Goal: Task Accomplishment & Management: Manage account settings

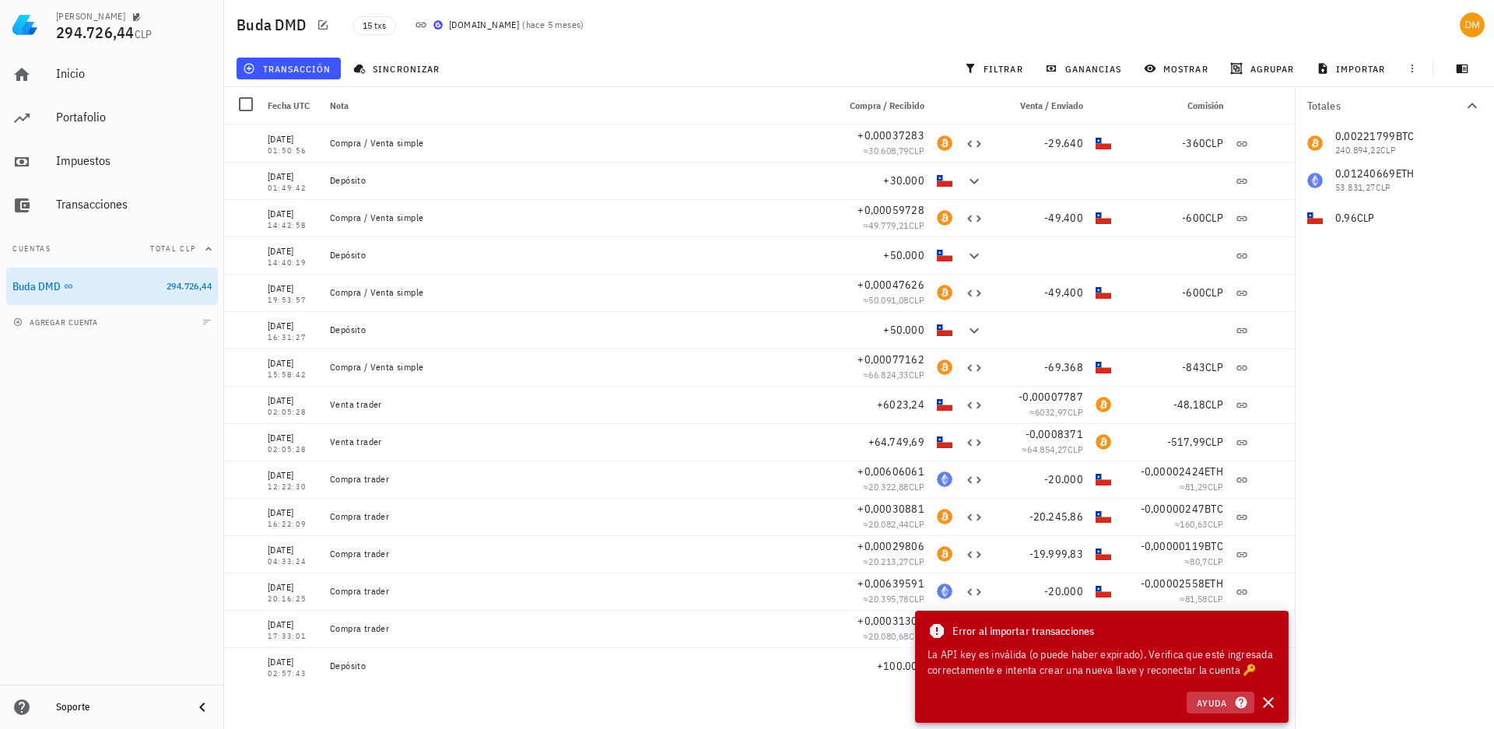
click at [1229, 703] on span "Ayuda" at bounding box center [1220, 703] width 48 height 14
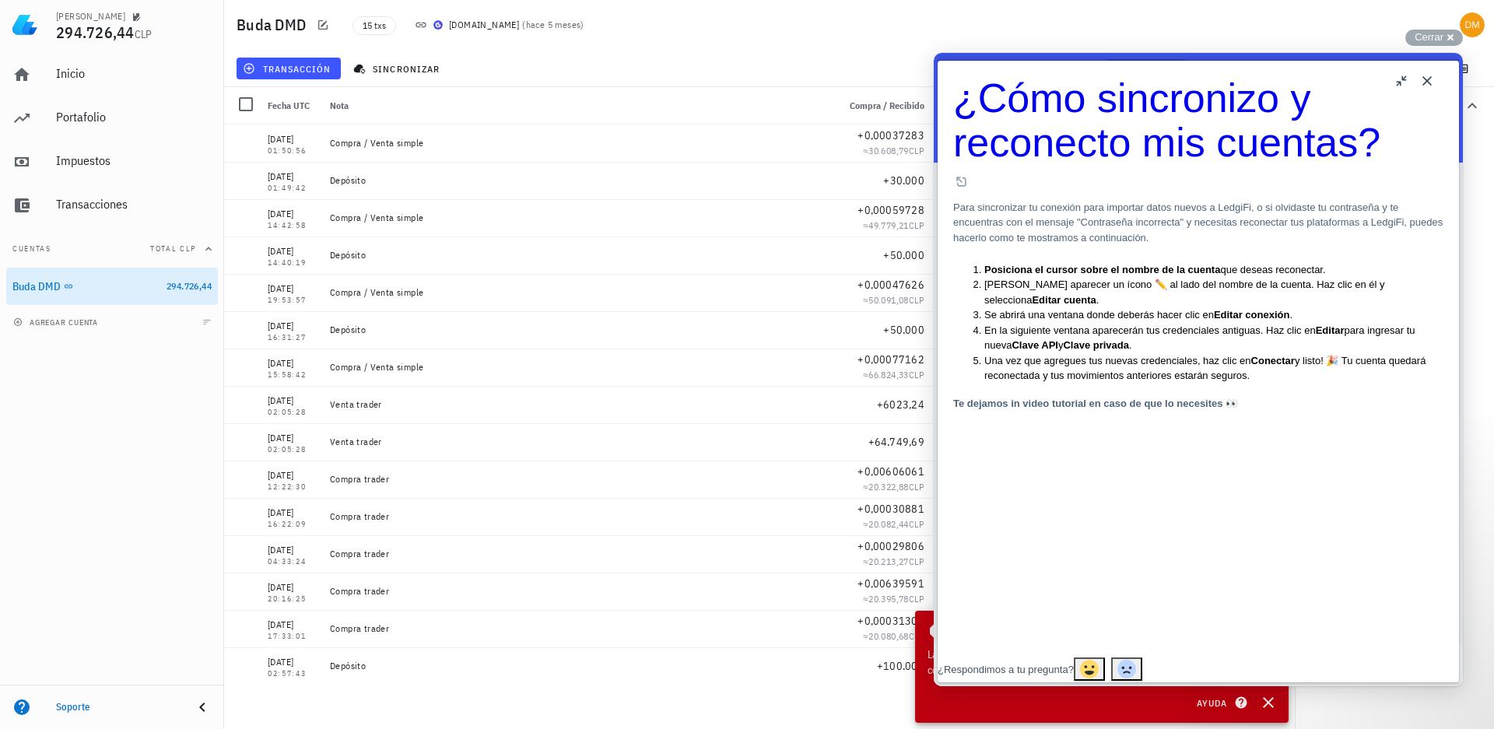
click at [1402, 80] on button "u" at bounding box center [1402, 80] width 25 height 25
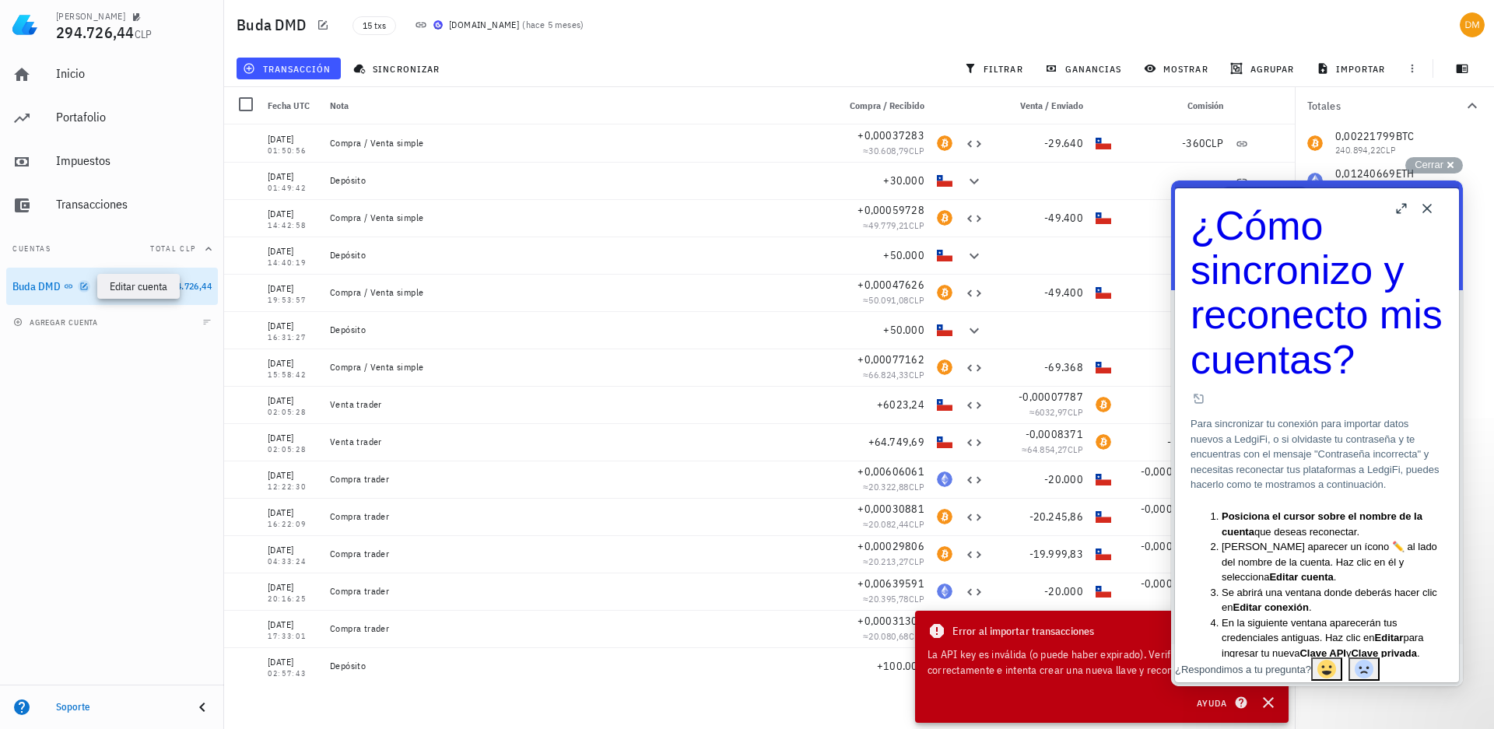
click at [84, 286] on icon "button" at bounding box center [83, 286] width 9 height 9
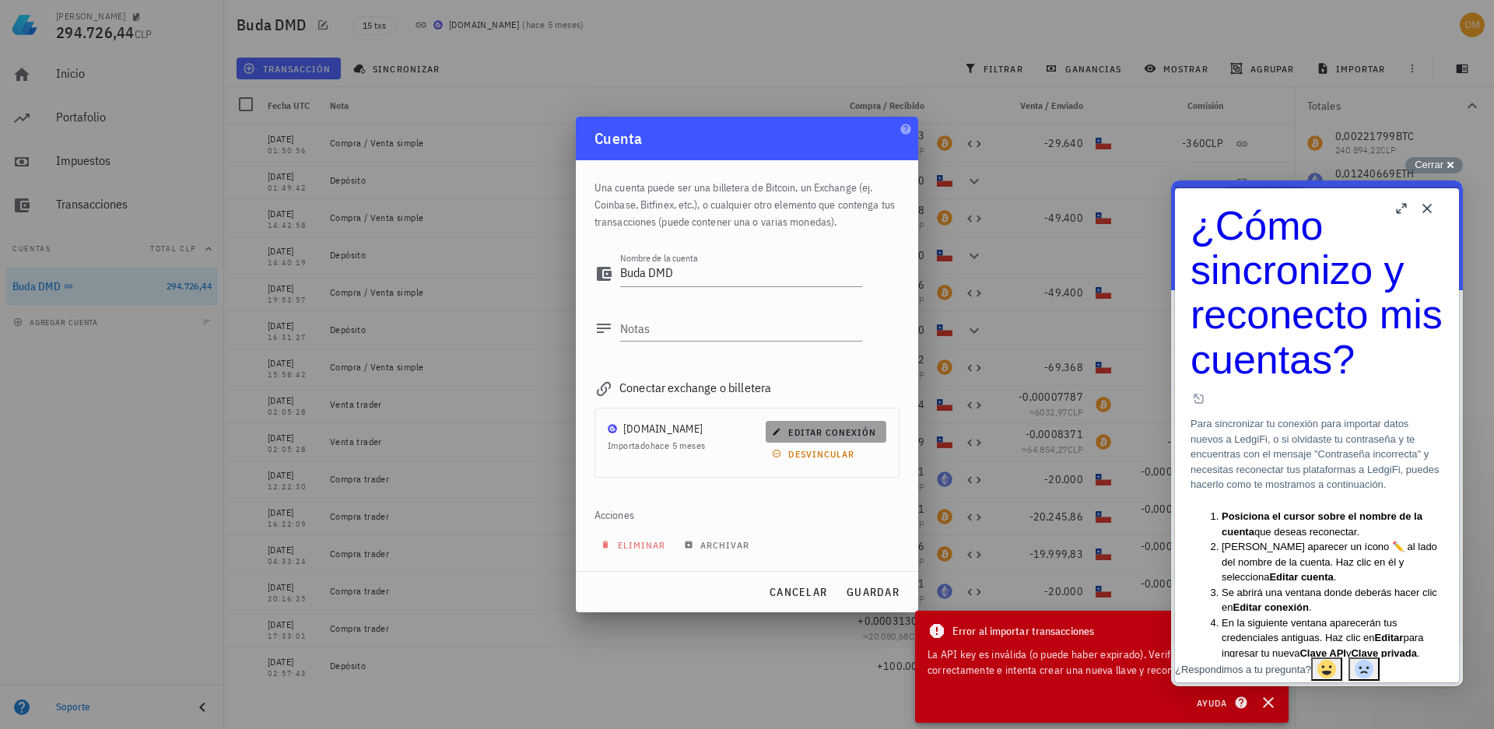
click at [824, 435] on span "editar conexión" at bounding box center [825, 433] width 101 height 12
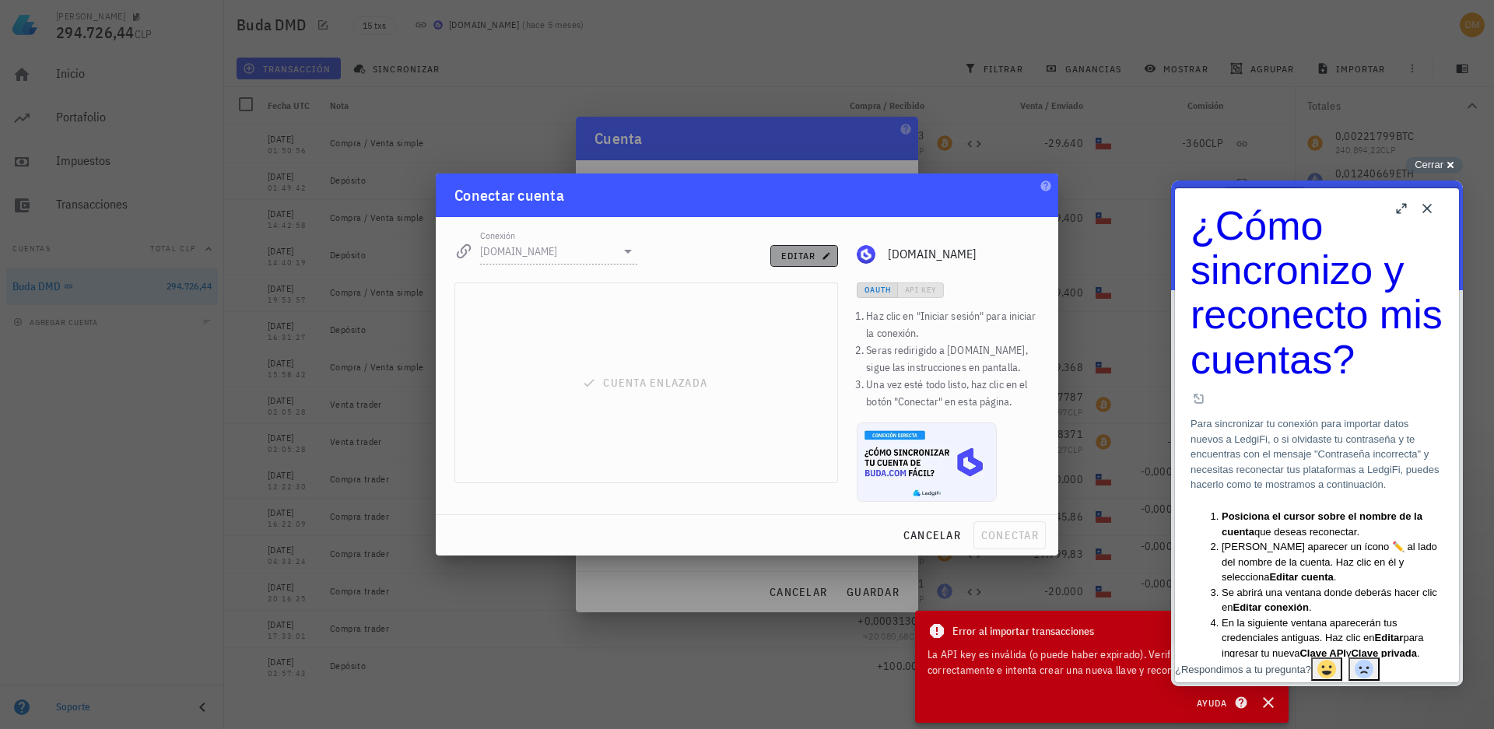
click at [791, 257] on span "editar" at bounding box center [804, 256] width 47 height 12
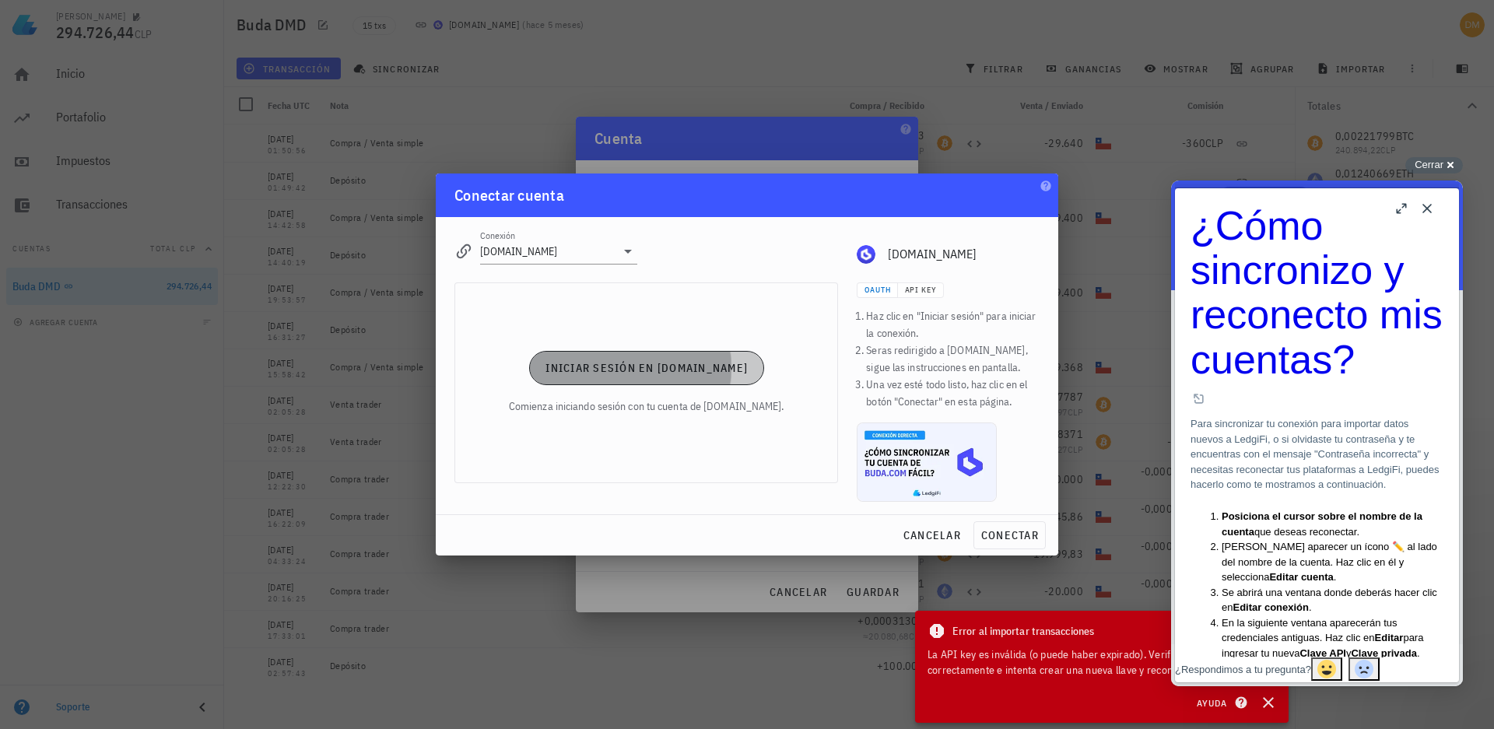
click at [627, 368] on span "Iniciar sesión en [DOMAIN_NAME]" at bounding box center [646, 368] width 203 height 14
click at [1009, 535] on span "conectar" at bounding box center [1010, 535] width 58 height 14
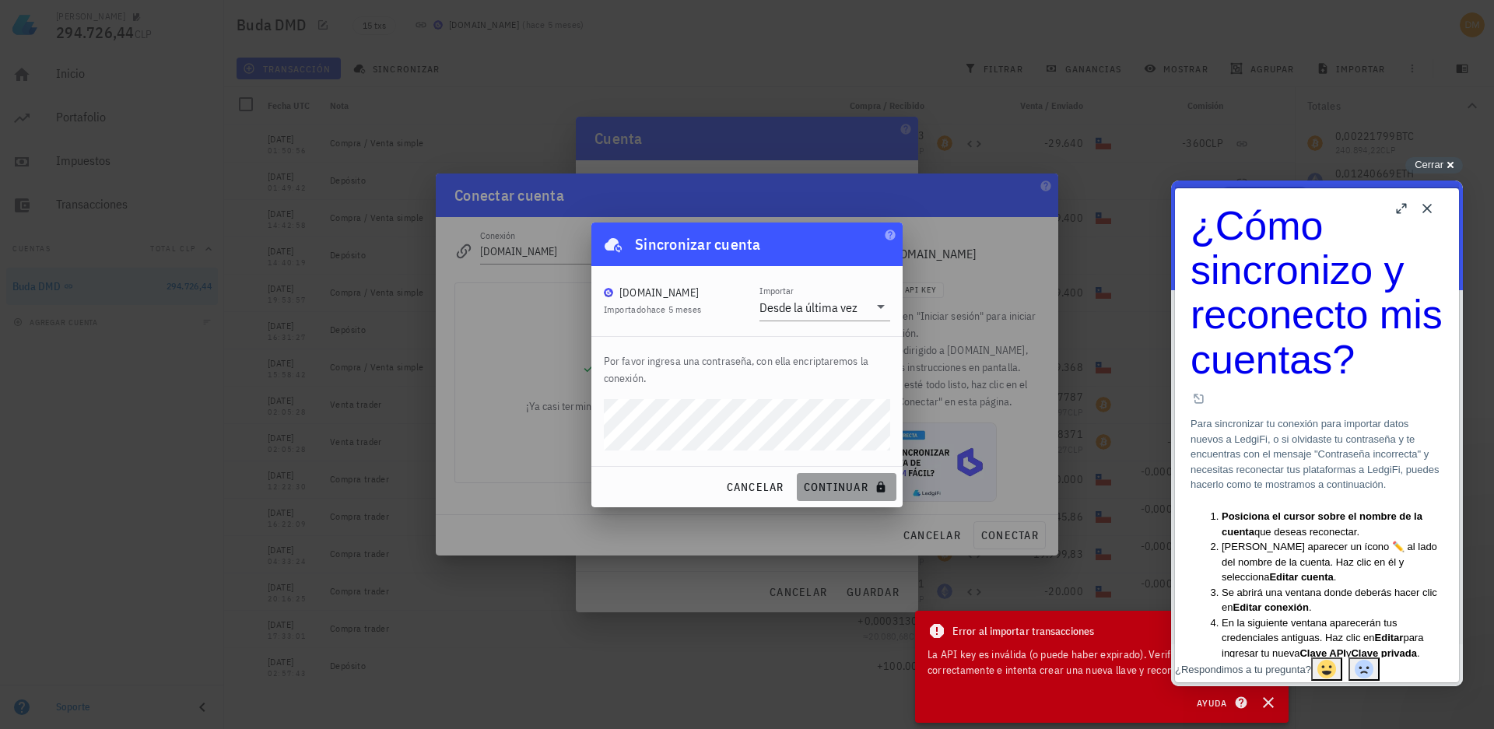
click at [827, 486] on span "continuar" at bounding box center [846, 487] width 87 height 14
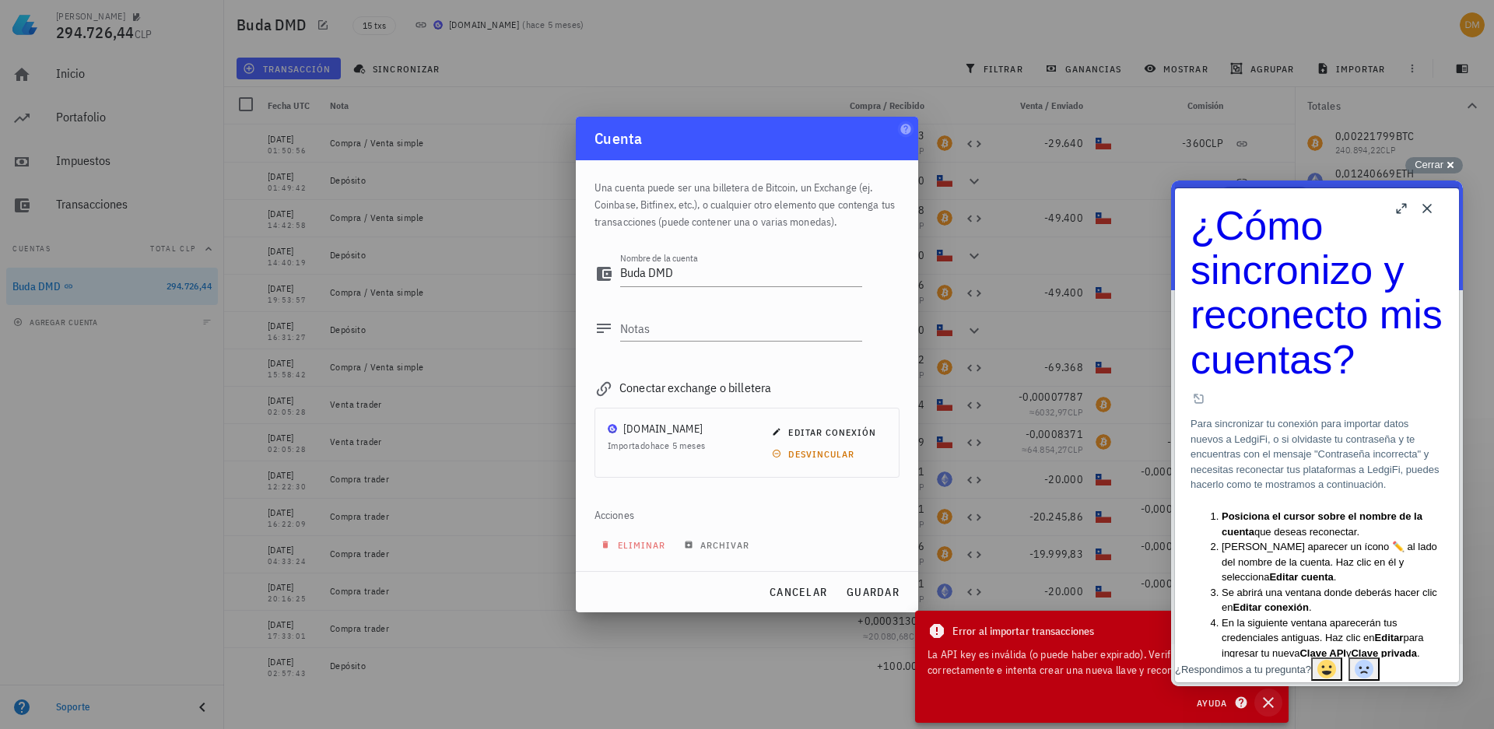
click at [1275, 697] on icon "button" at bounding box center [1268, 702] width 19 height 19
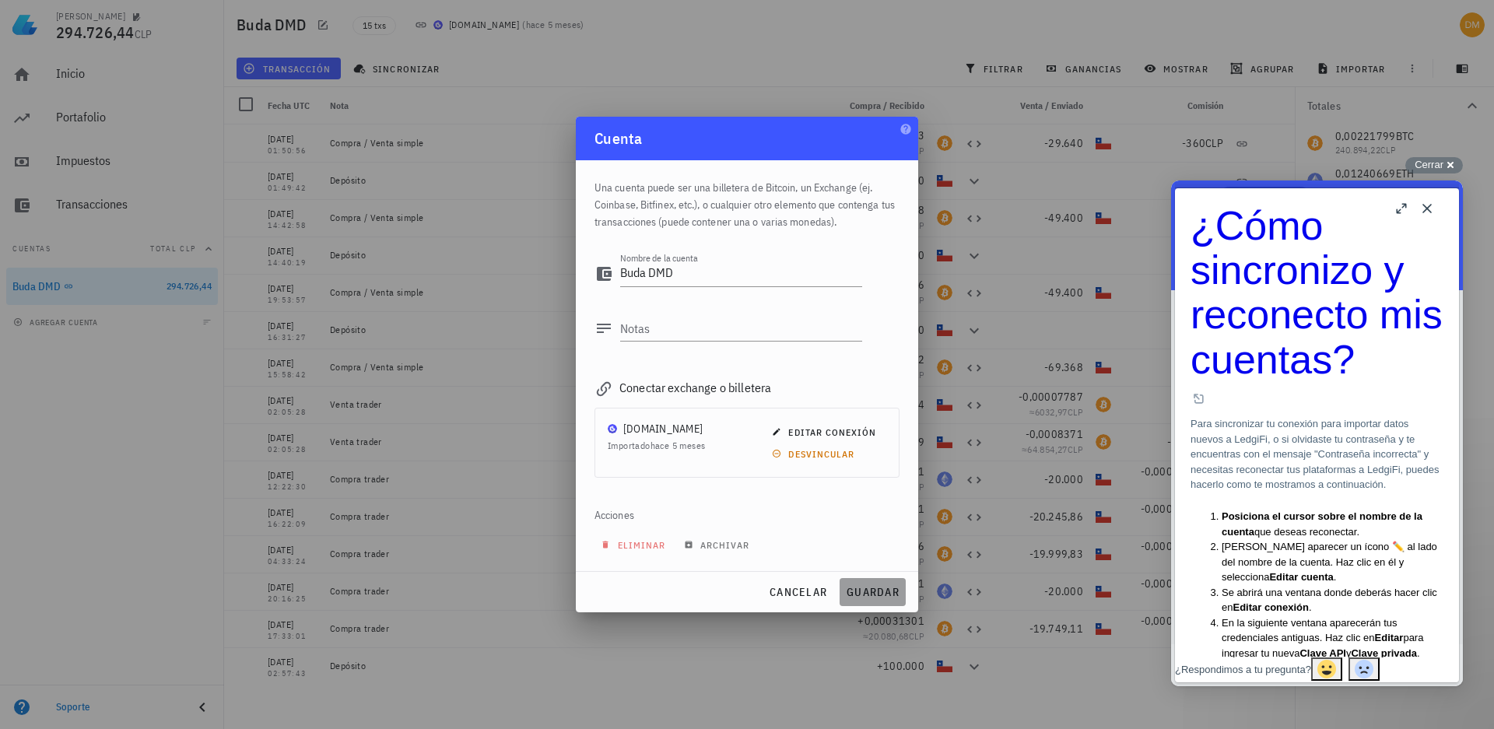
click at [885, 593] on span "guardar" at bounding box center [873, 592] width 54 height 14
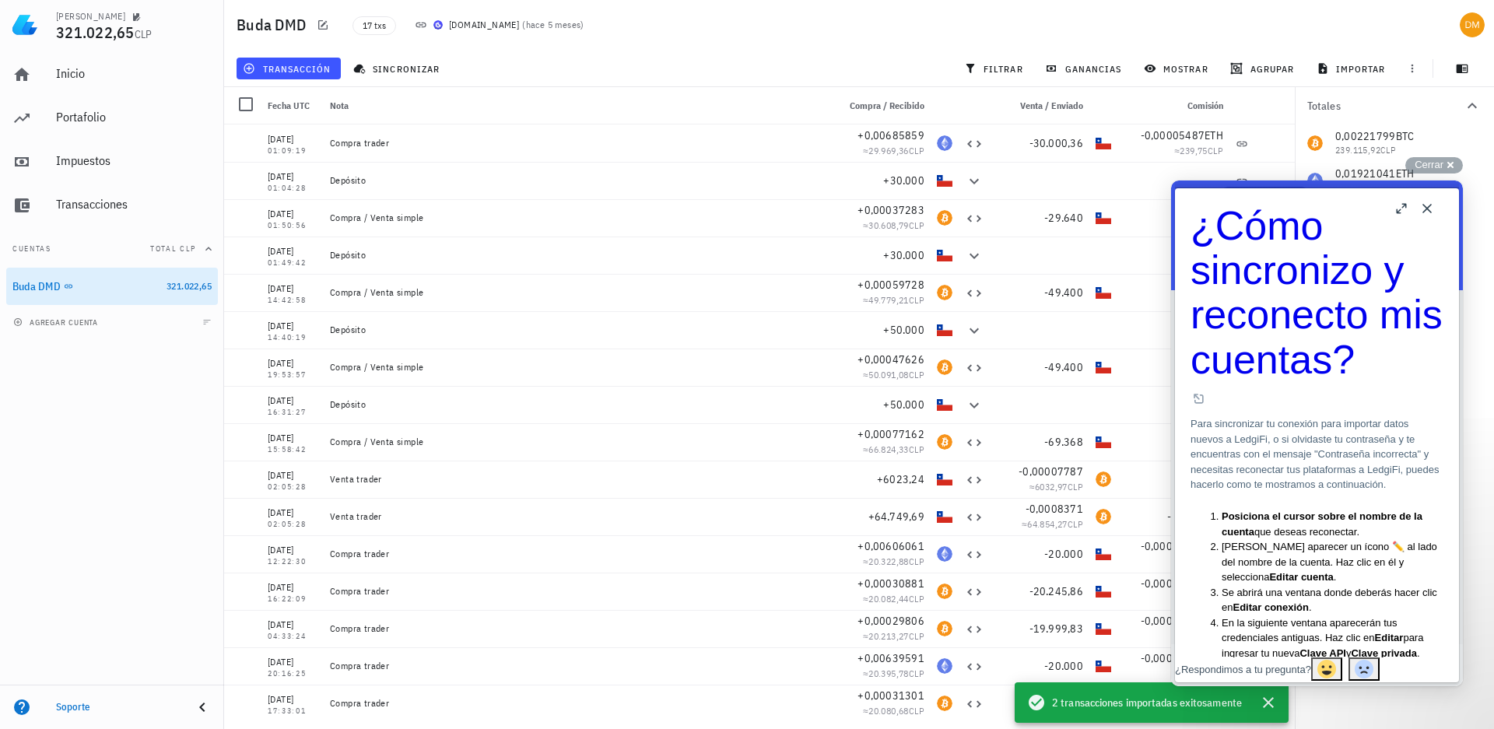
click at [1426, 209] on button "Close" at bounding box center [1427, 208] width 25 height 25
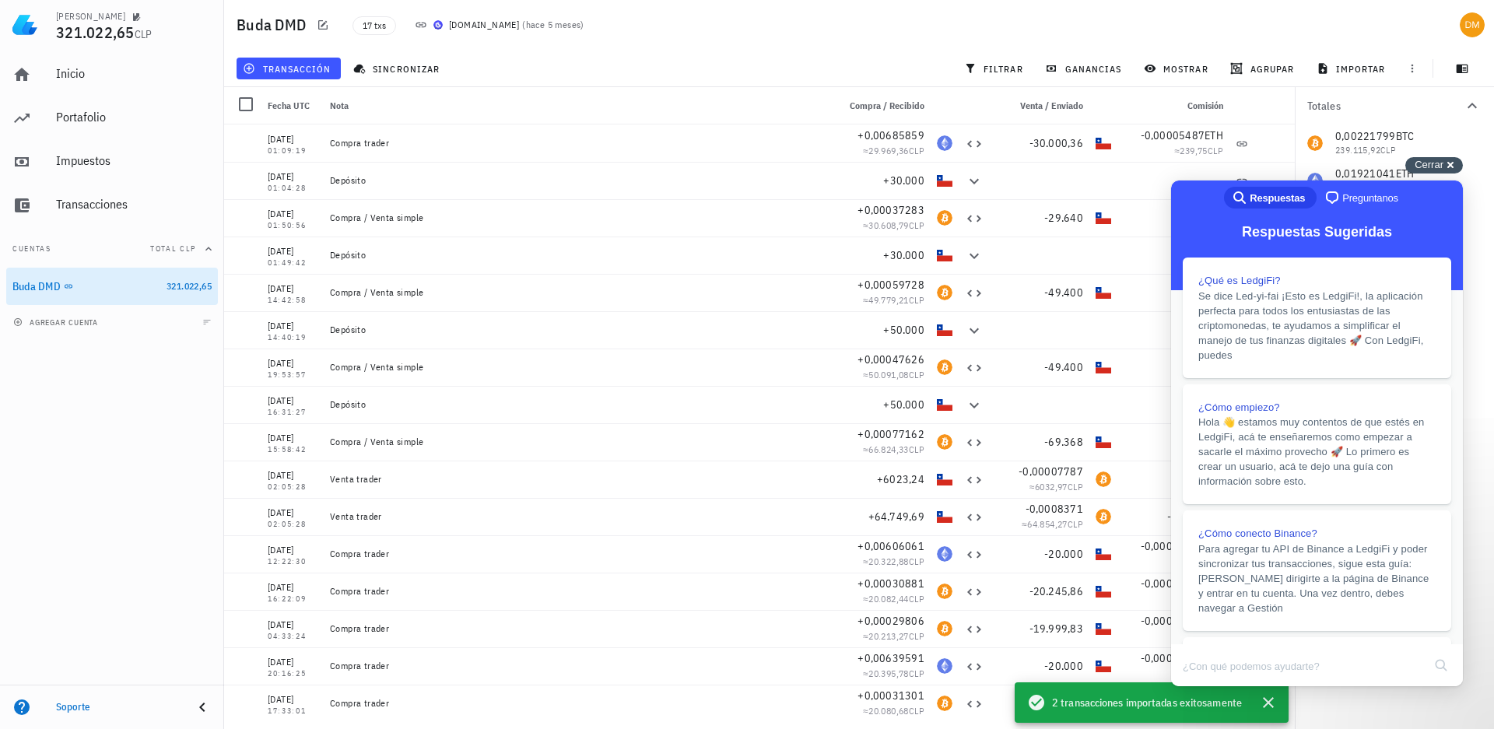
click at [1435, 168] on span "Cerrar" at bounding box center [1429, 165] width 29 height 12
